Goal: Information Seeking & Learning: Learn about a topic

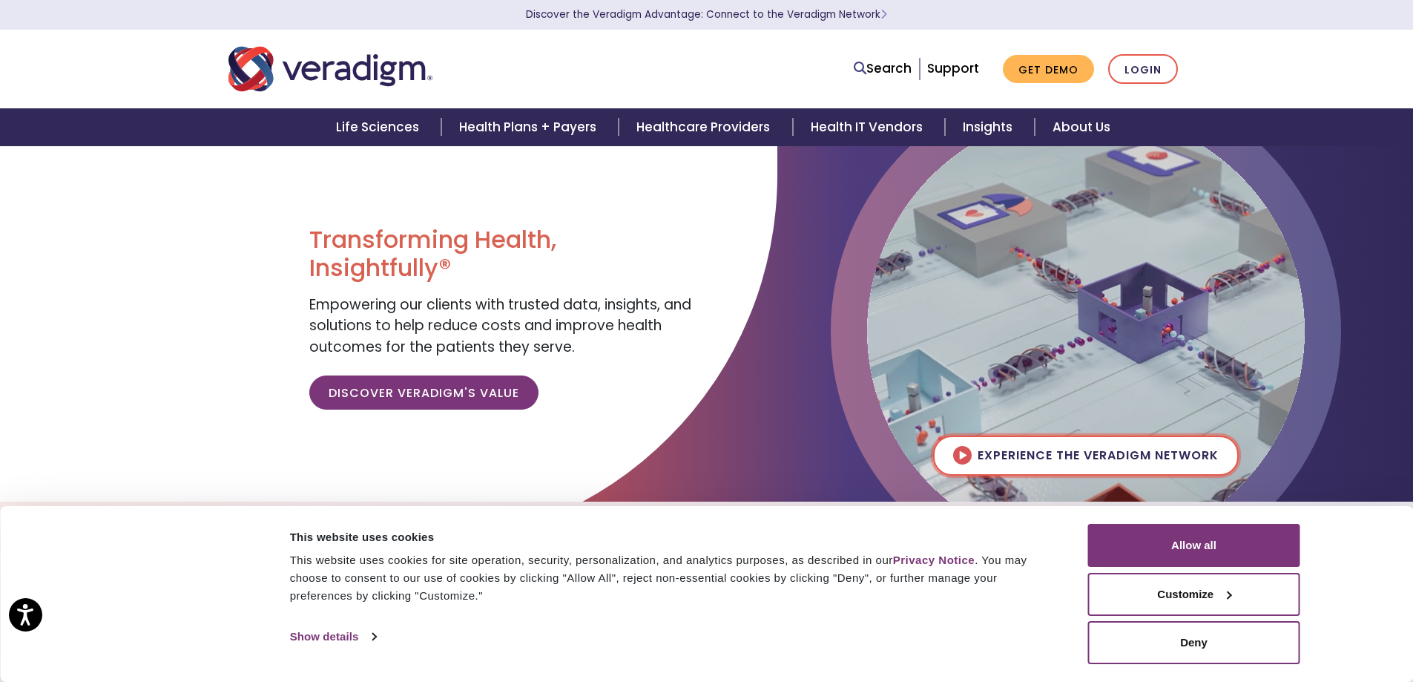
click at [946, 488] on img at bounding box center [1086, 331] width 438 height 438
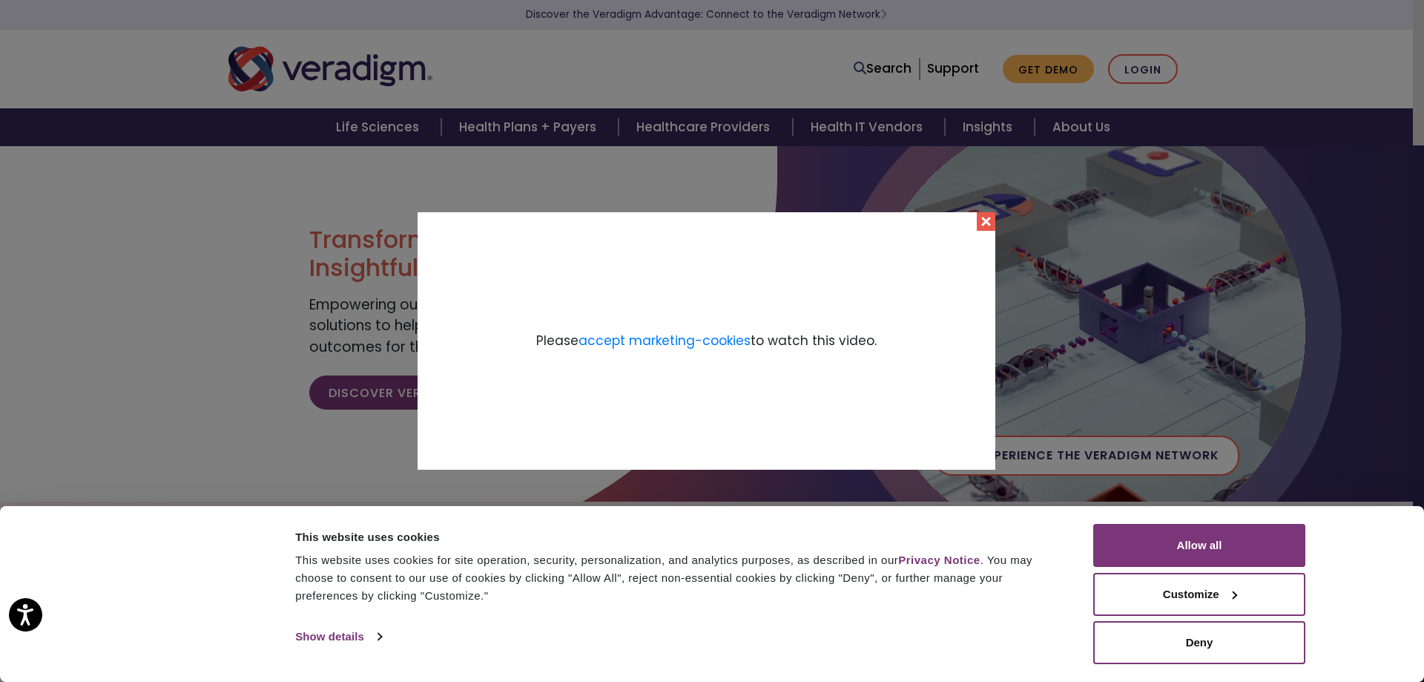
click at [995, 212] on button "Close" at bounding box center [986, 221] width 19 height 19
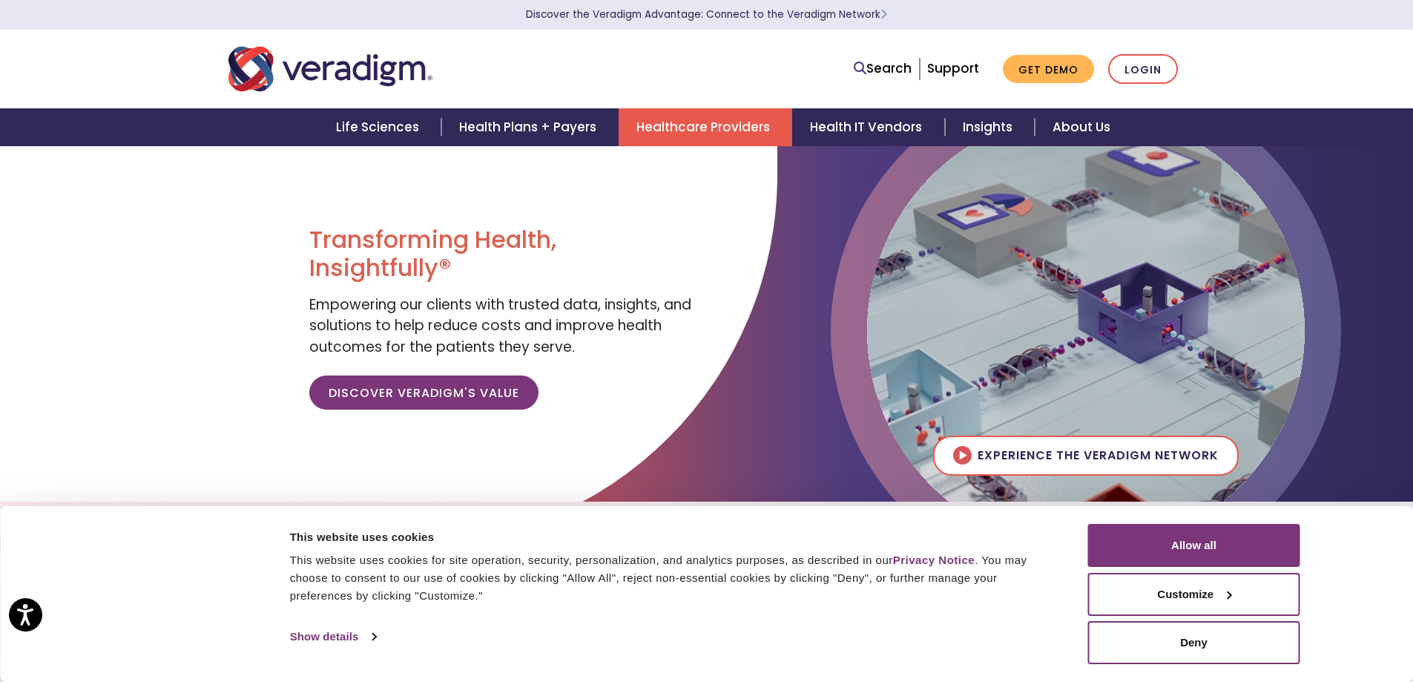
click at [670, 140] on link "Healthcare Providers" at bounding box center [706, 127] width 174 height 38
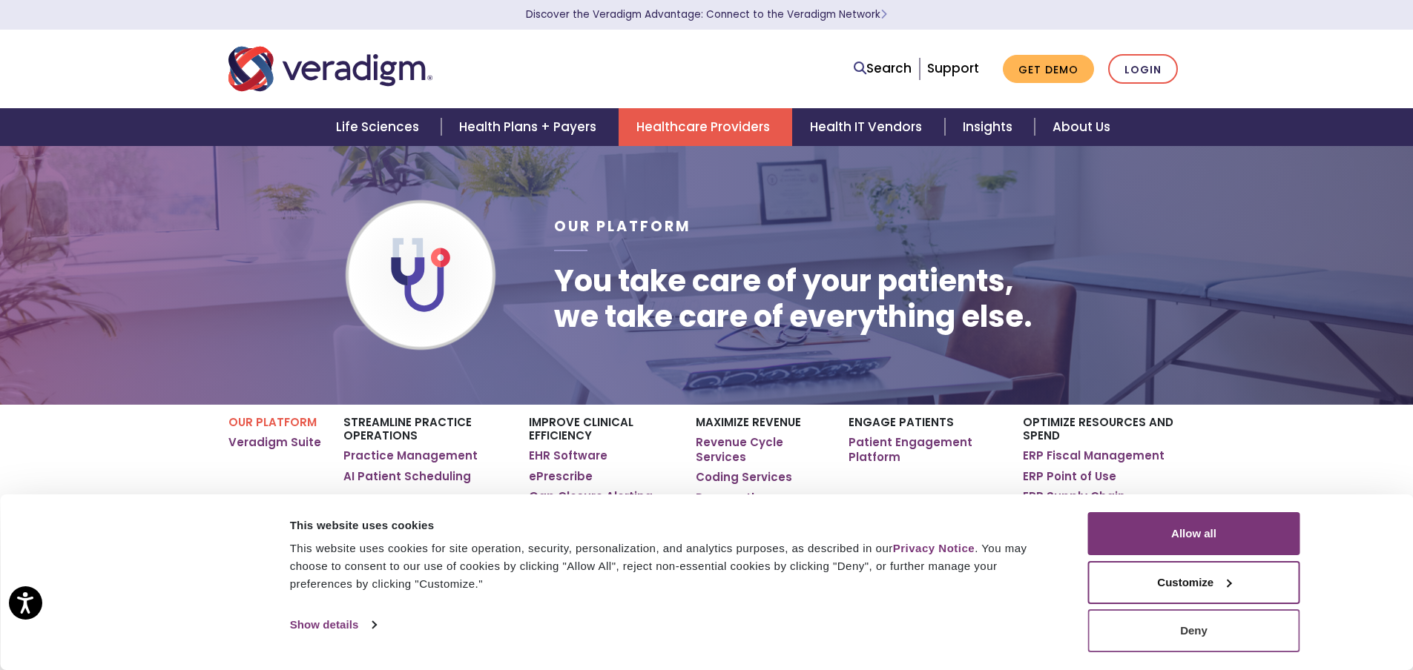
click at [1207, 634] on button "Deny" at bounding box center [1194, 631] width 212 height 43
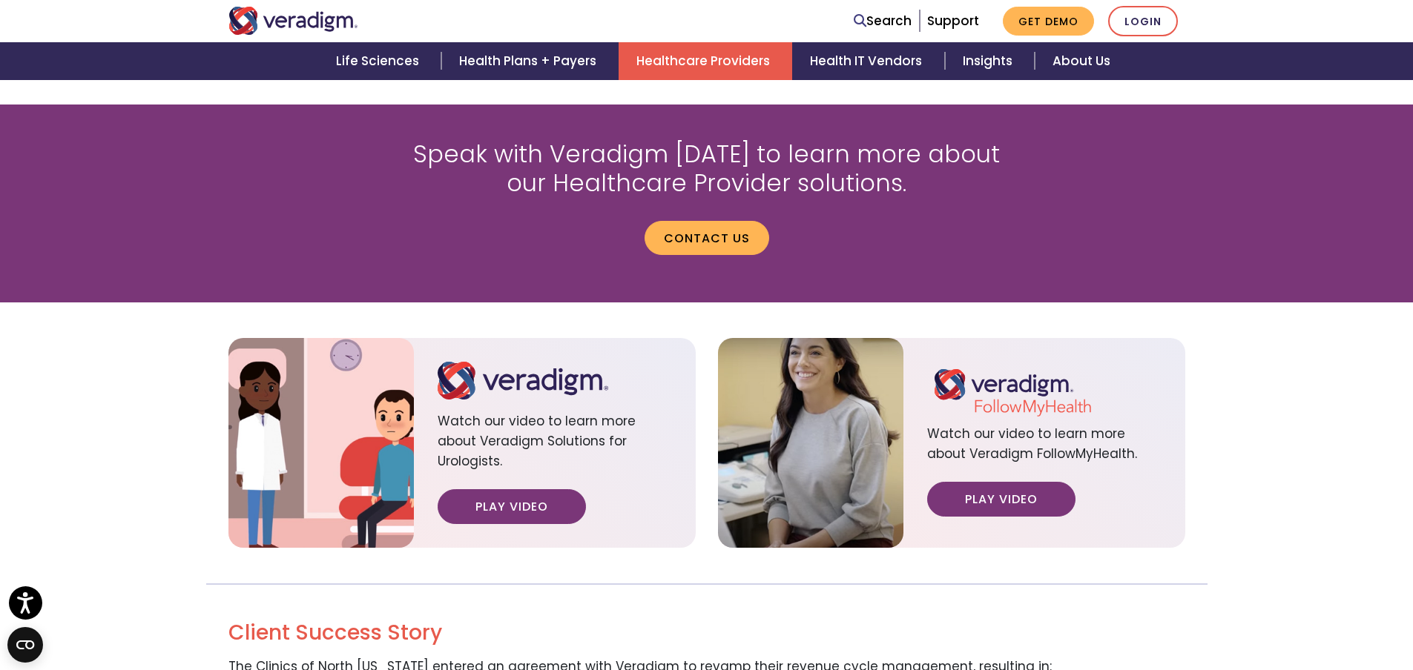
scroll to position [1780, 0]
